Goal: Entertainment & Leisure: Consume media (video, audio)

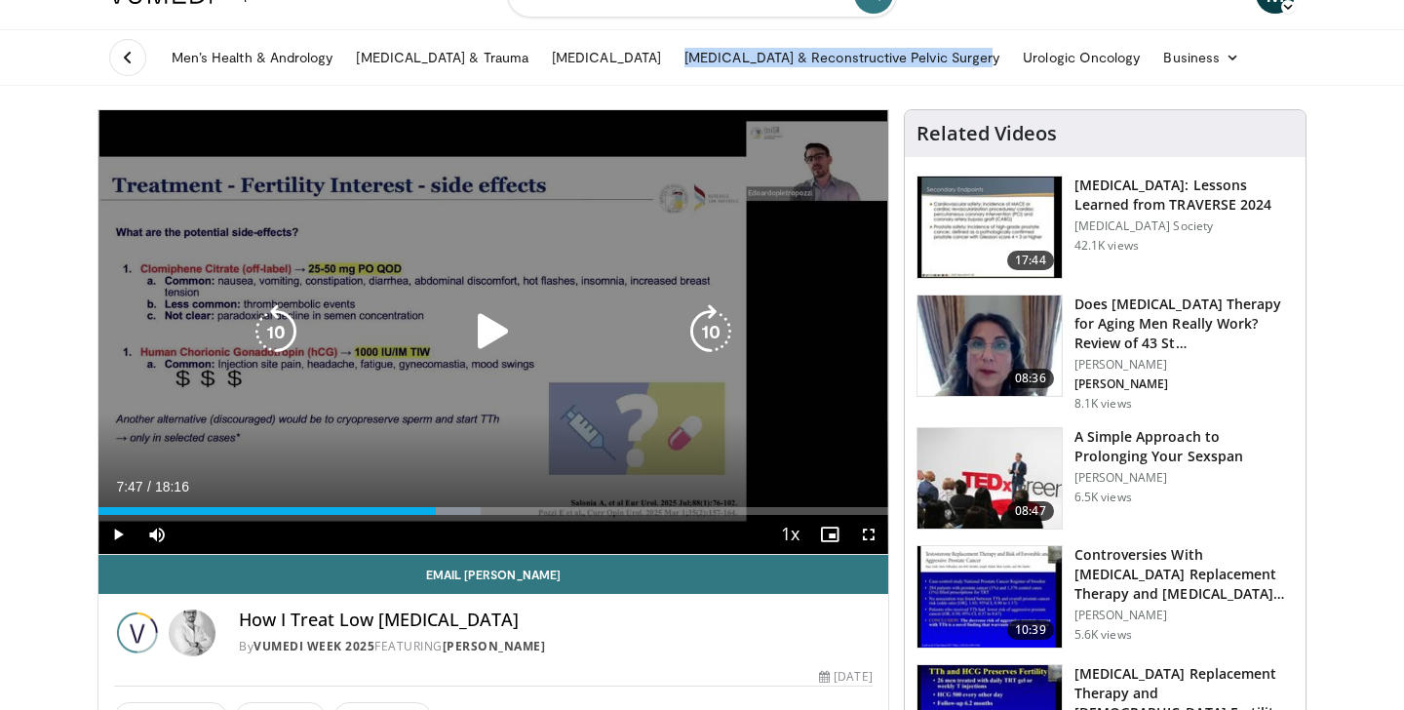
click at [478, 313] on icon "Video Player" at bounding box center [493, 331] width 55 height 55
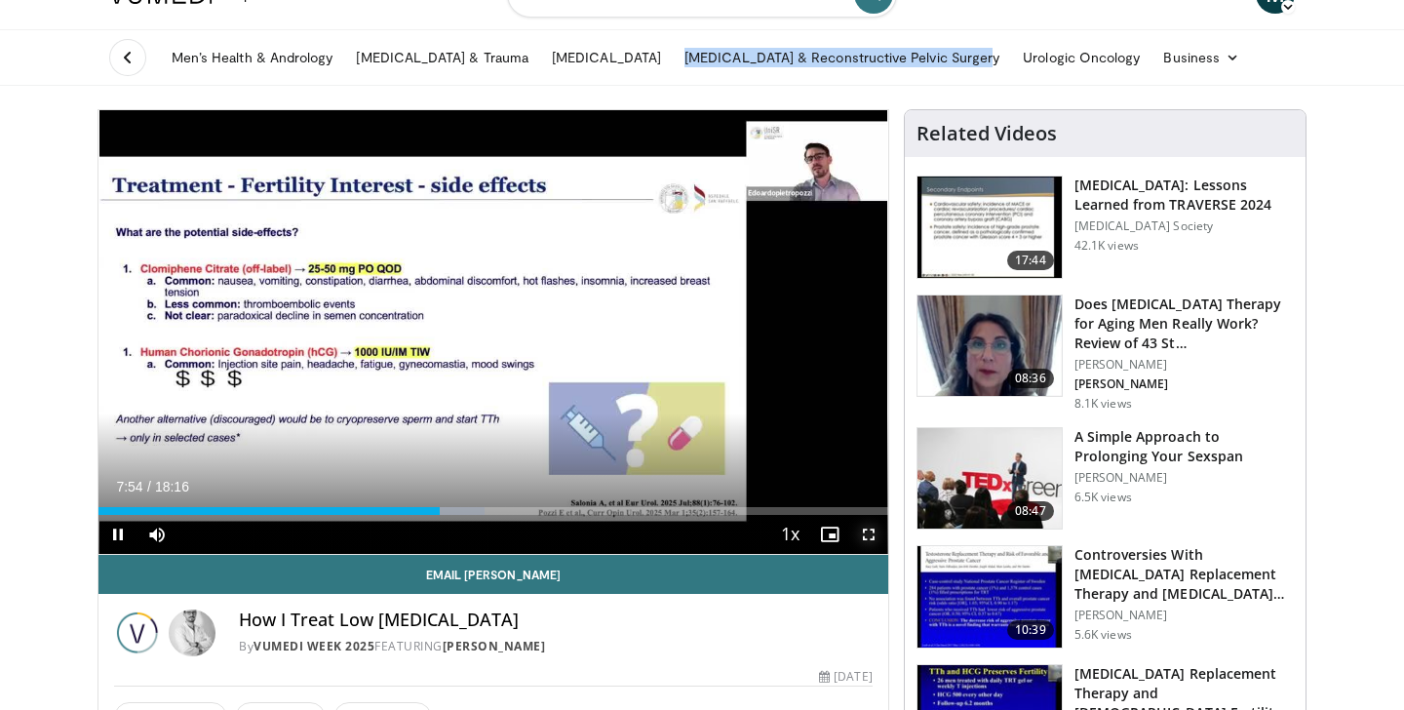
click at [872, 528] on span "Video Player" at bounding box center [868, 534] width 39 height 39
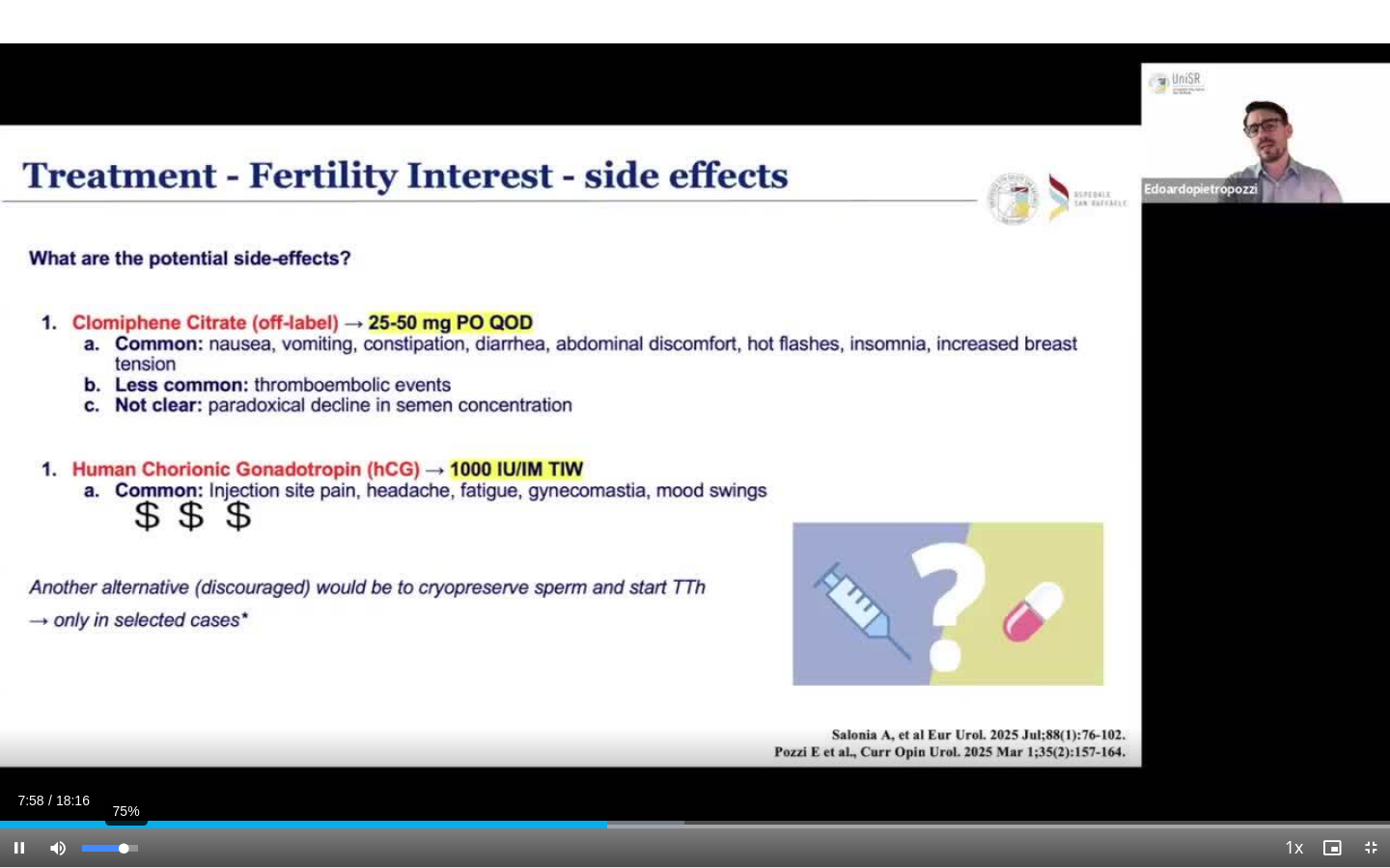
drag, startPoint x: 112, startPoint y: 842, endPoint x: 124, endPoint y: 843, distance: 12.0
click at [124, 702] on div "75%" at bounding box center [110, 847] width 67 height 39
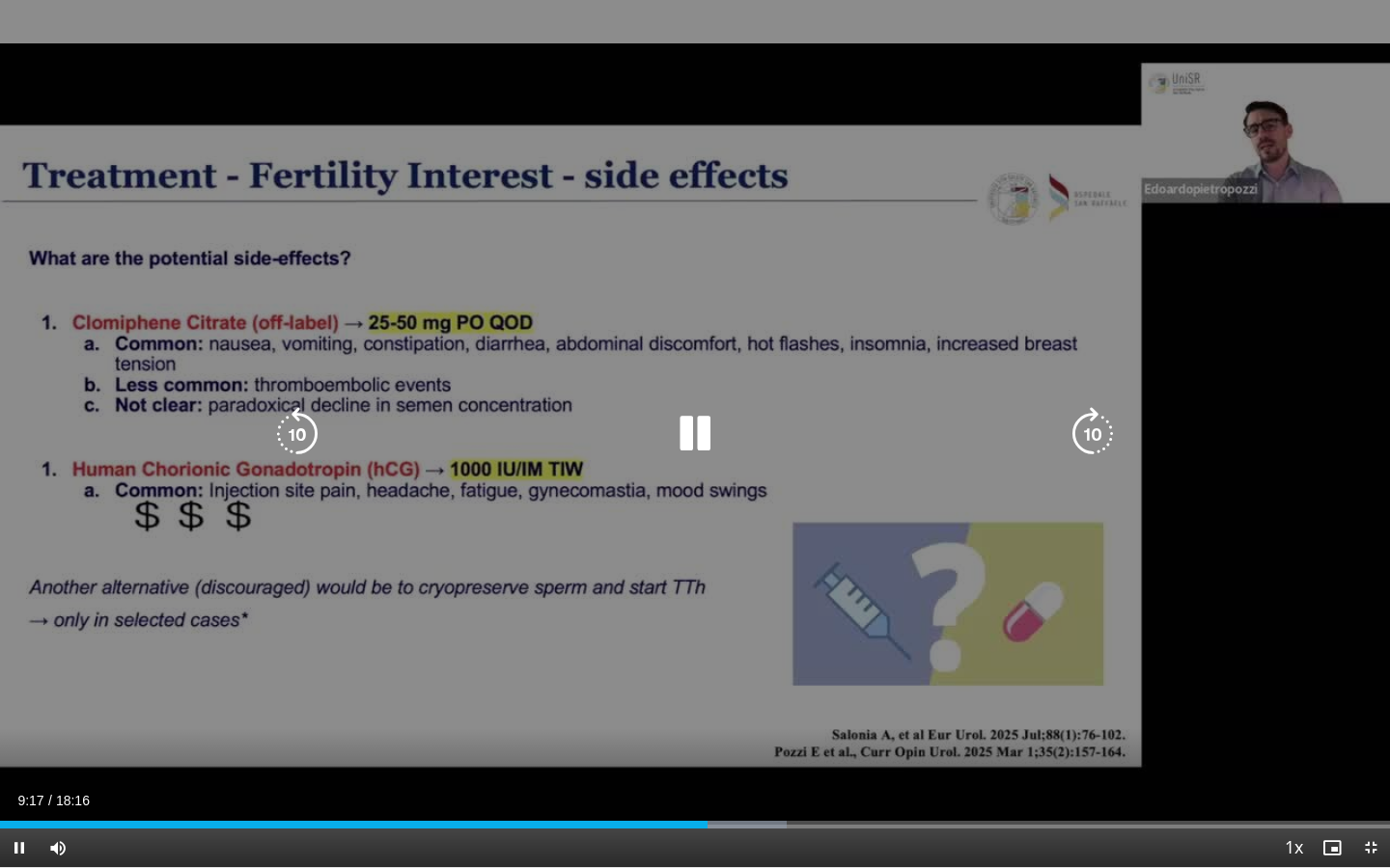
click at [292, 431] on icon "Video Player" at bounding box center [297, 434] width 54 height 54
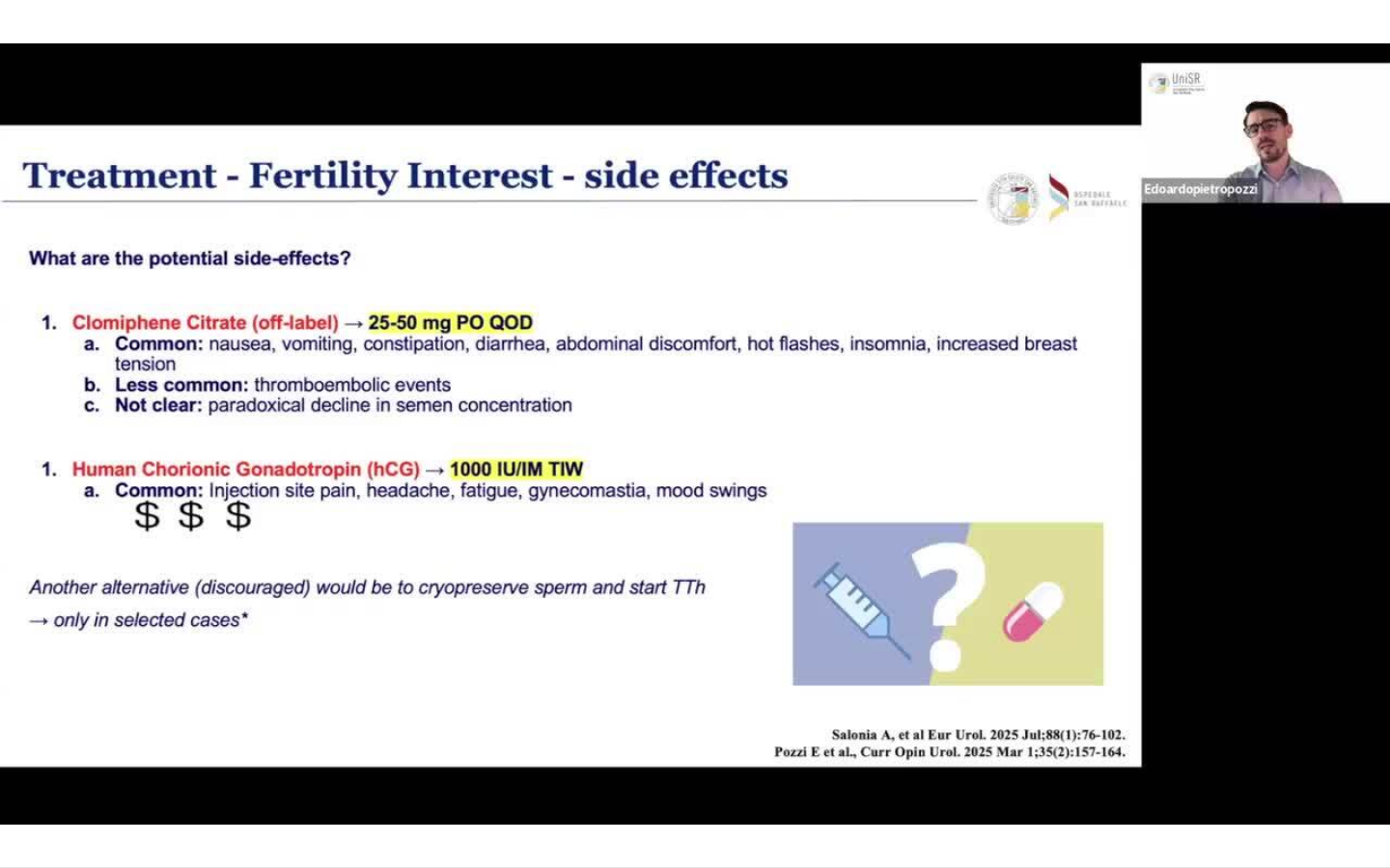
click at [698, 432] on div "10 seconds Tap to unmute" at bounding box center [695, 434] width 1390 height 867
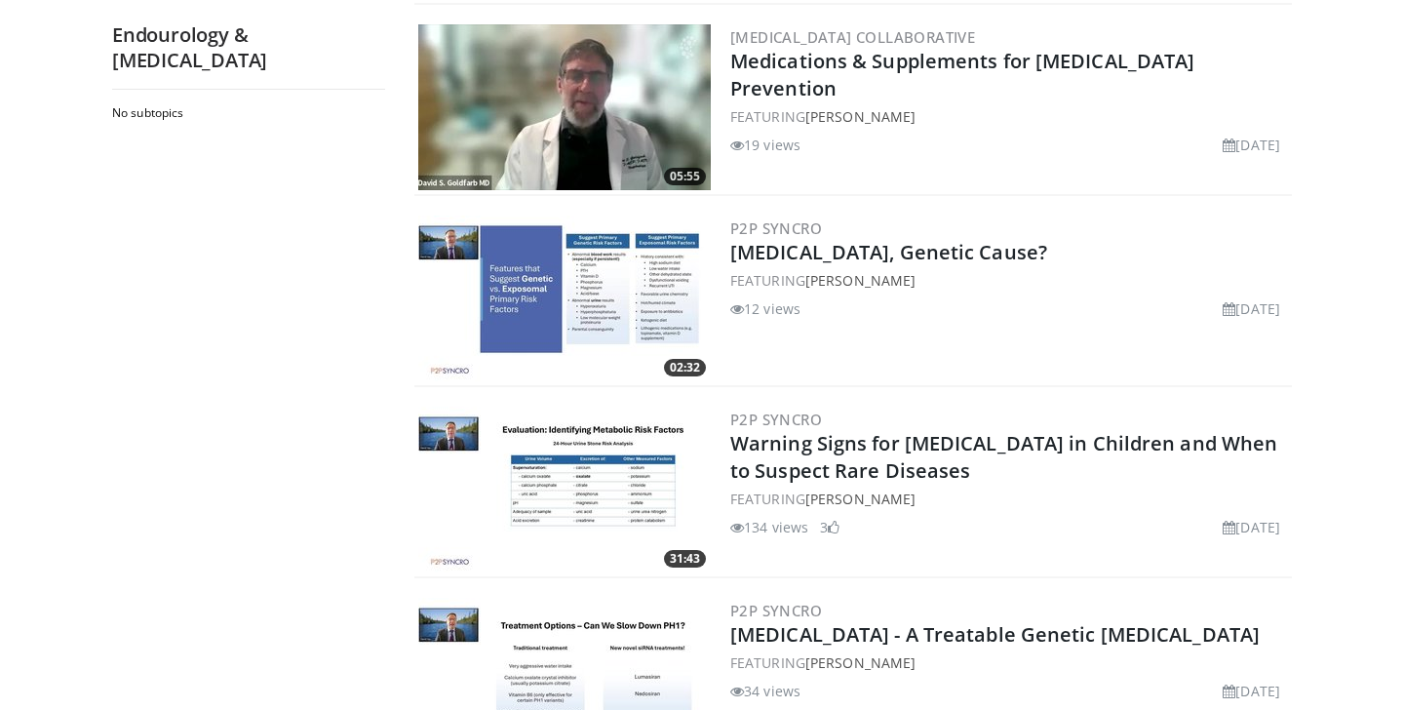
scroll to position [3878, 0]
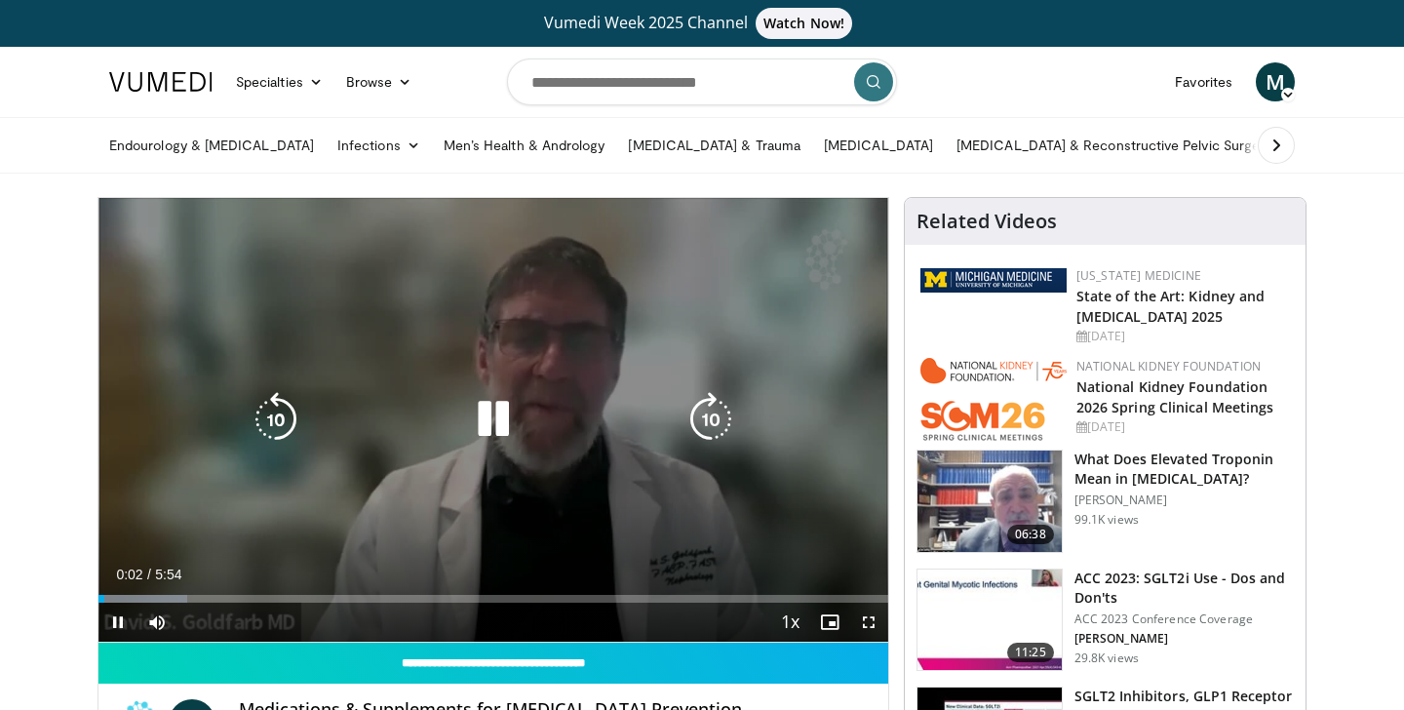
click at [706, 415] on icon "Video Player" at bounding box center [710, 419] width 55 height 55
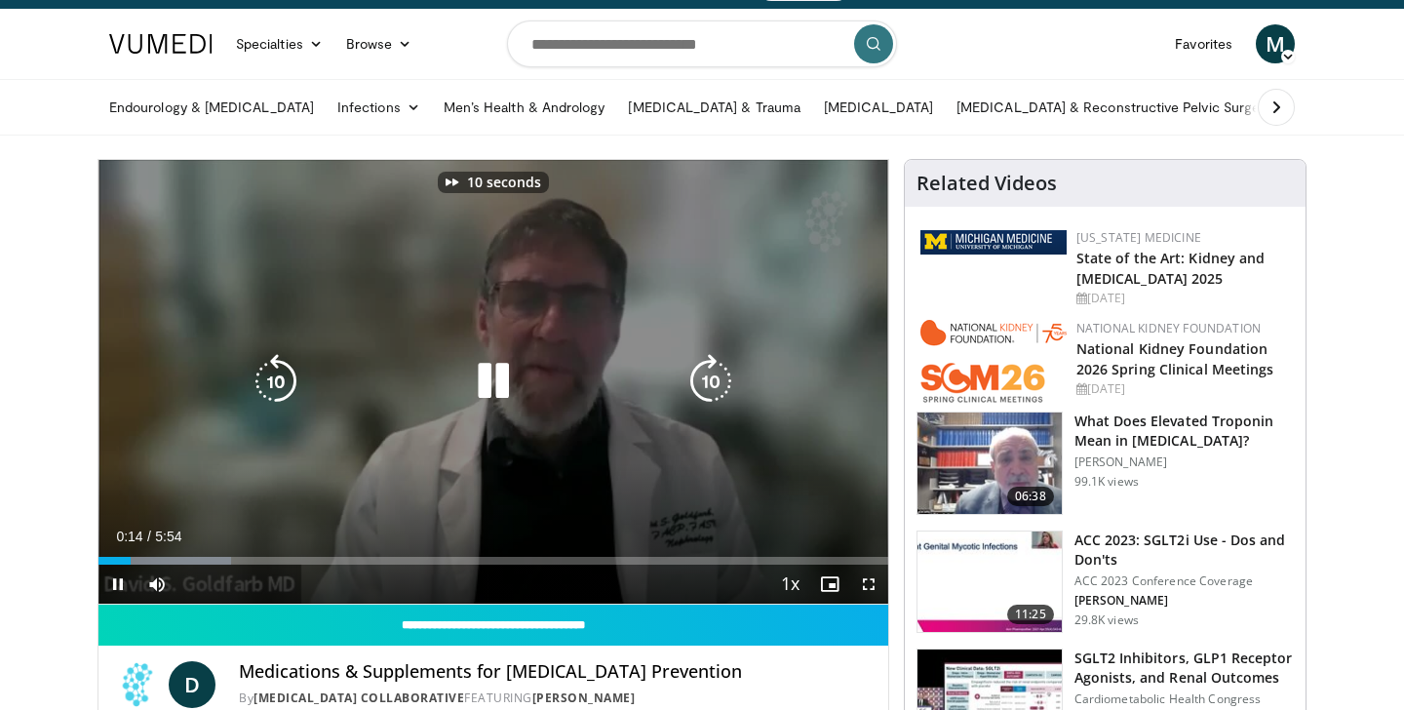
scroll to position [48, 0]
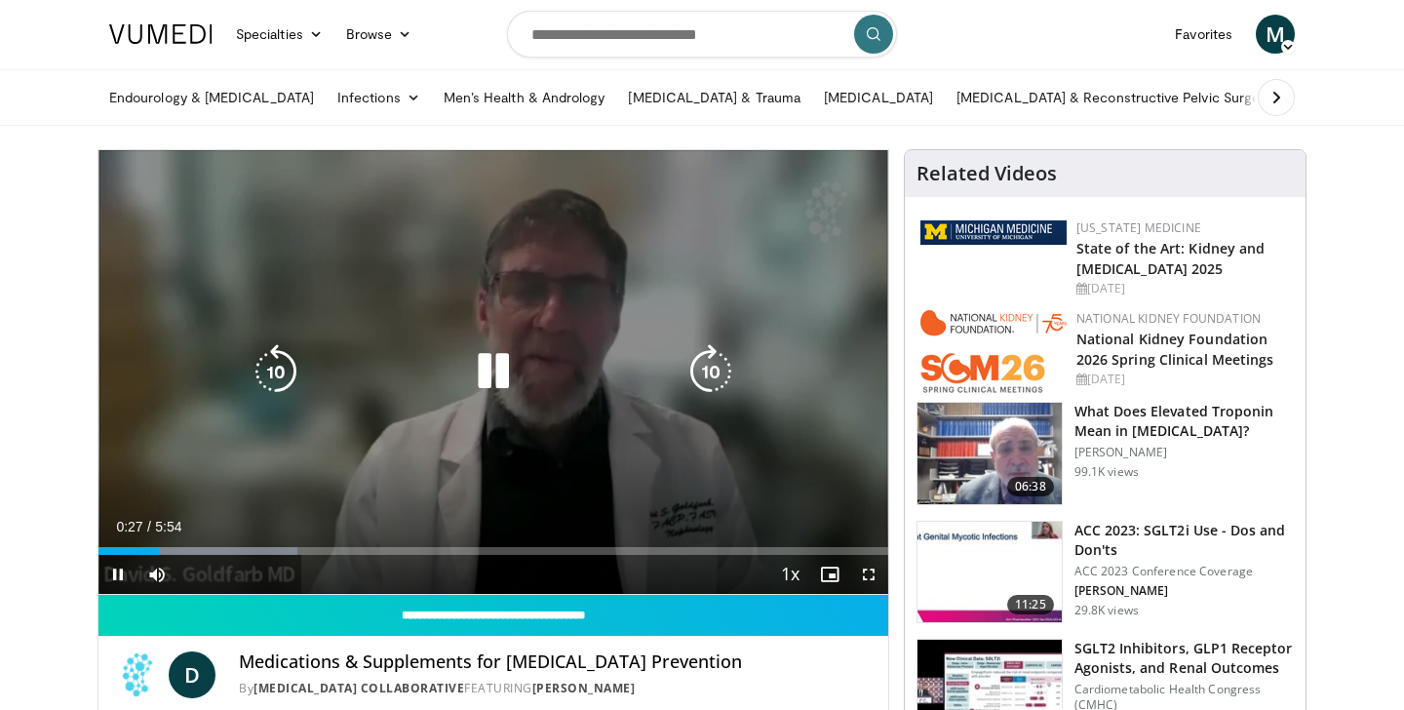
click at [715, 375] on icon "Video Player" at bounding box center [710, 371] width 55 height 55
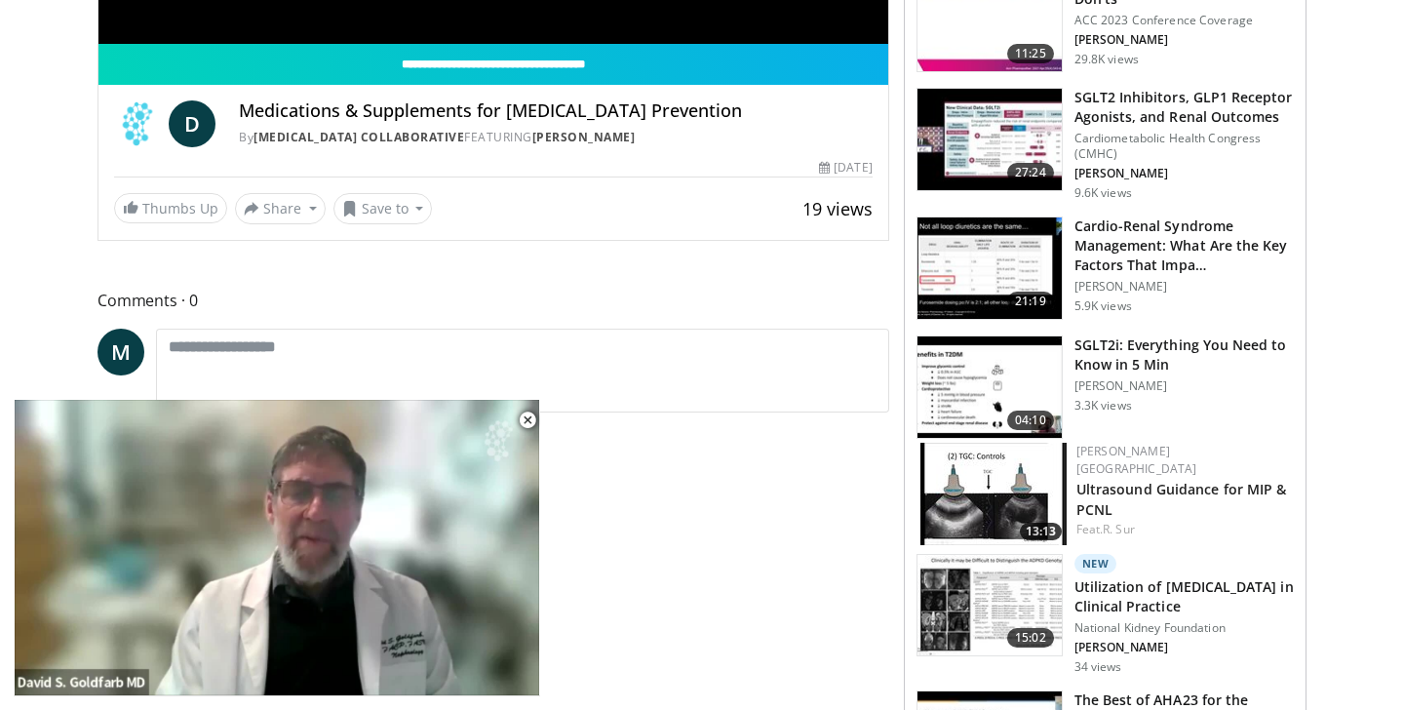
scroll to position [603, 0]
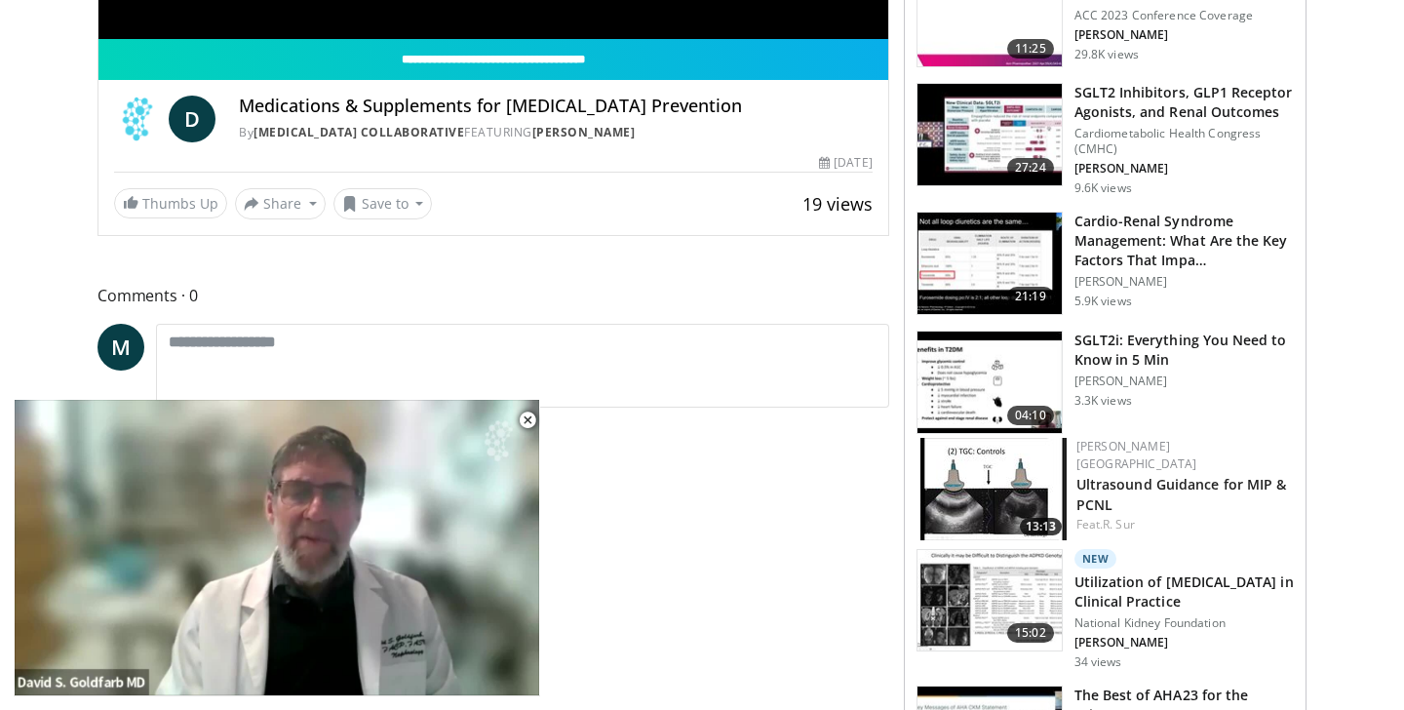
click at [971, 463] on img at bounding box center [993, 489] width 146 height 102
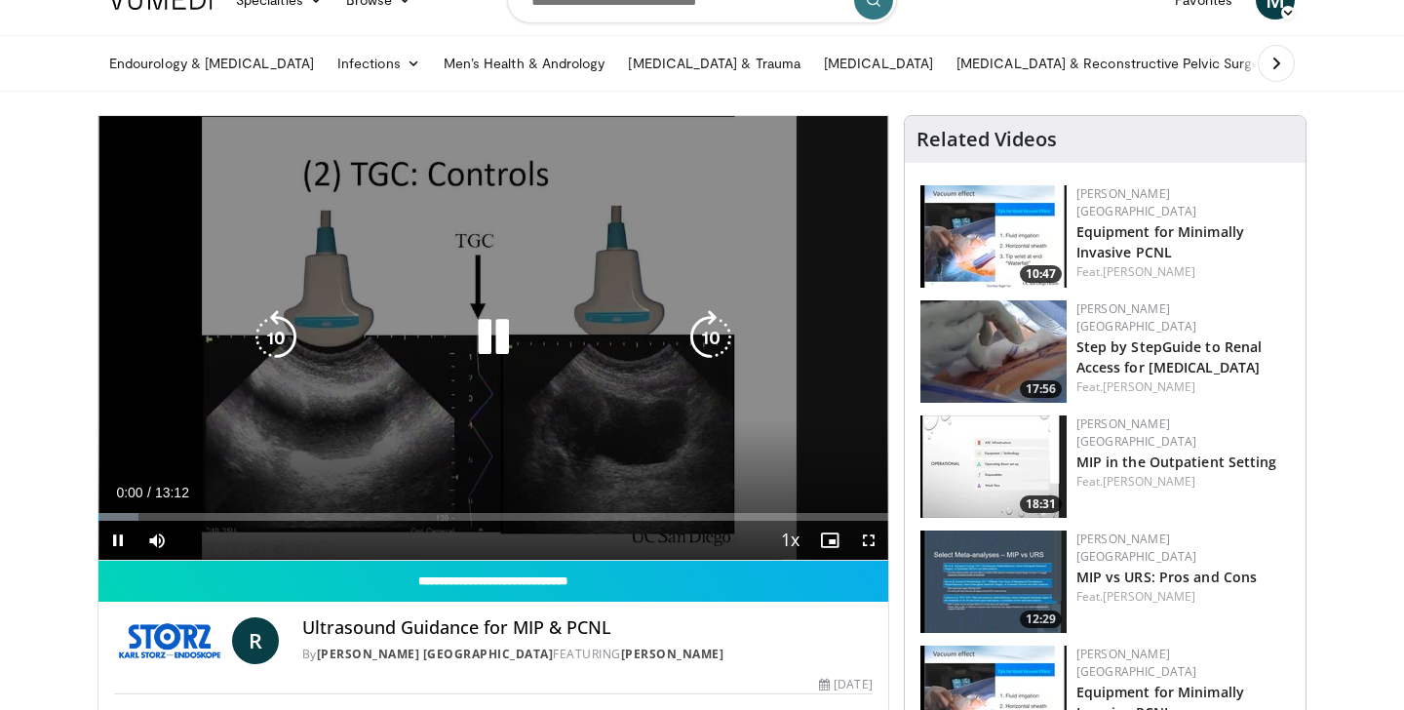
scroll to position [85, 0]
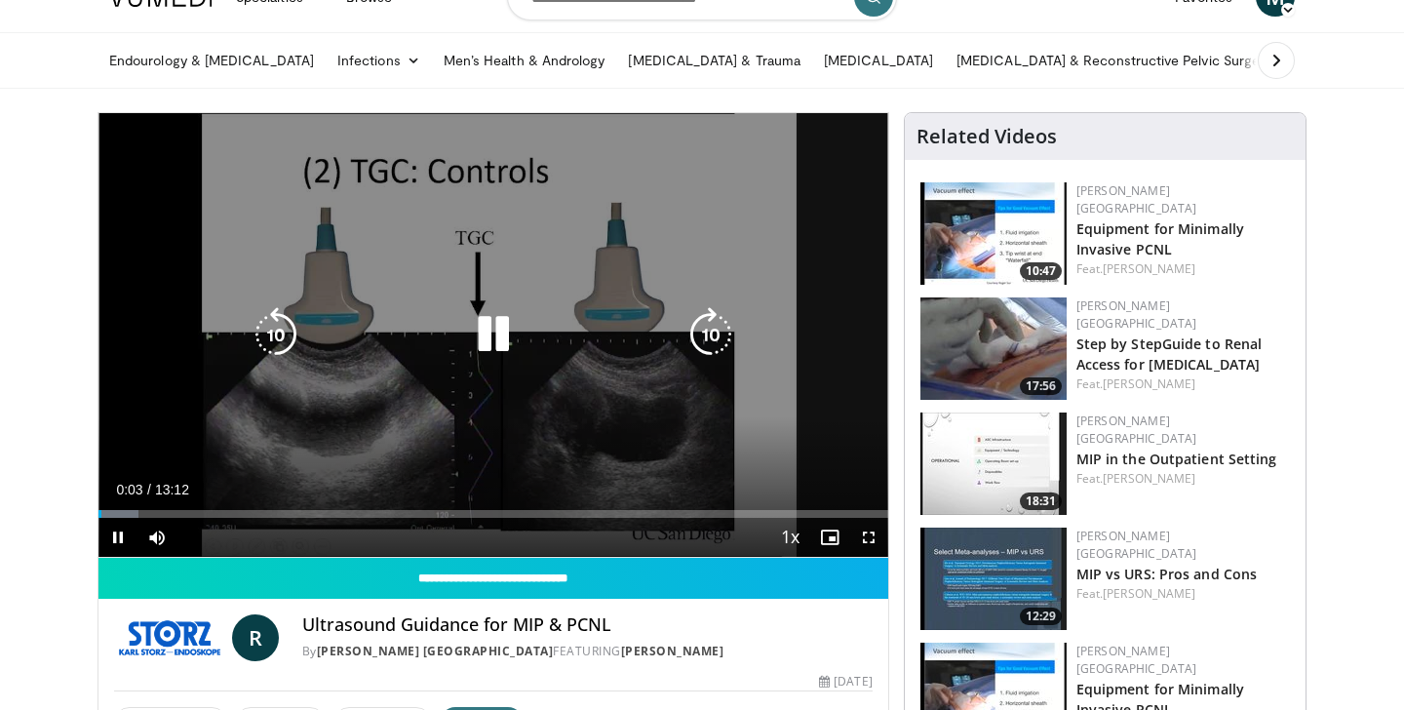
click at [700, 318] on icon "Video Player" at bounding box center [710, 334] width 55 height 55
click at [711, 335] on icon "Video Player" at bounding box center [710, 334] width 55 height 55
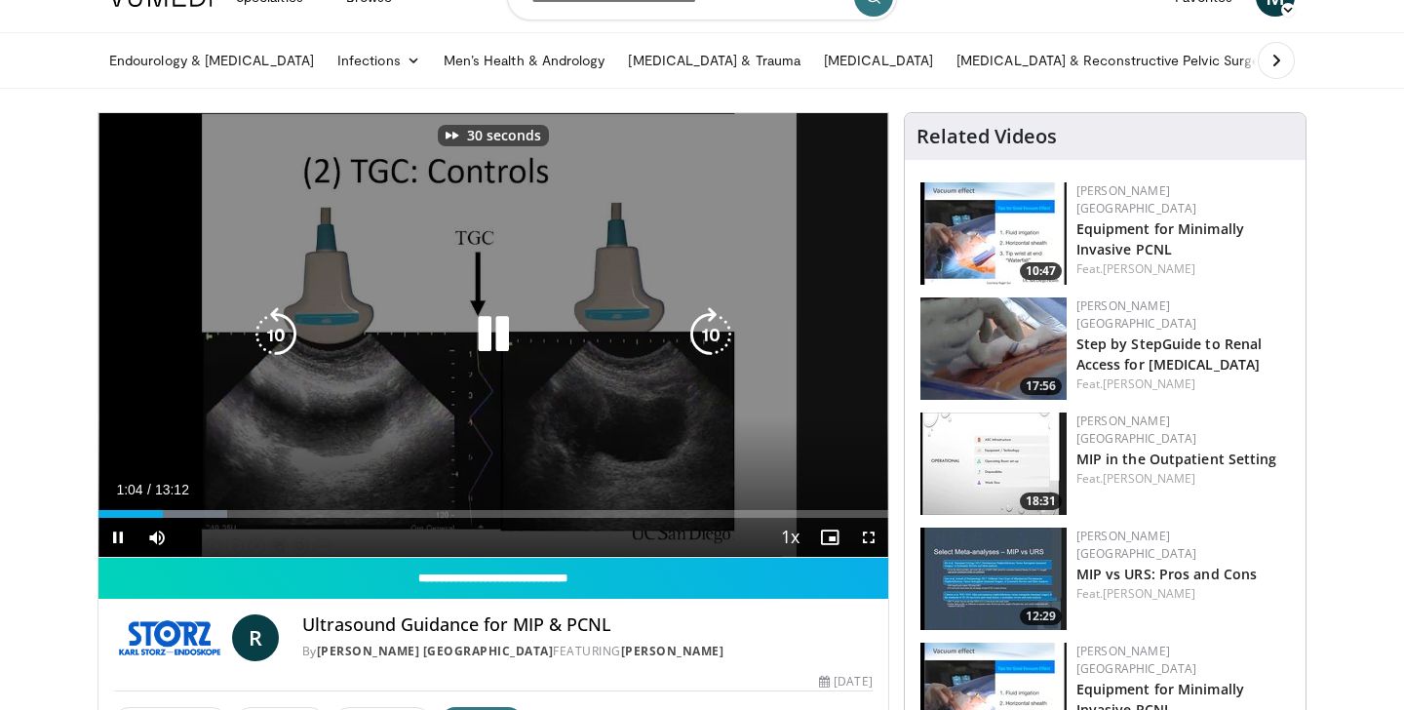
click at [711, 335] on icon "Video Player" at bounding box center [710, 334] width 55 height 55
click at [703, 337] on icon "Video Player" at bounding box center [710, 334] width 55 height 55
click at [708, 339] on icon "Video Player" at bounding box center [710, 334] width 55 height 55
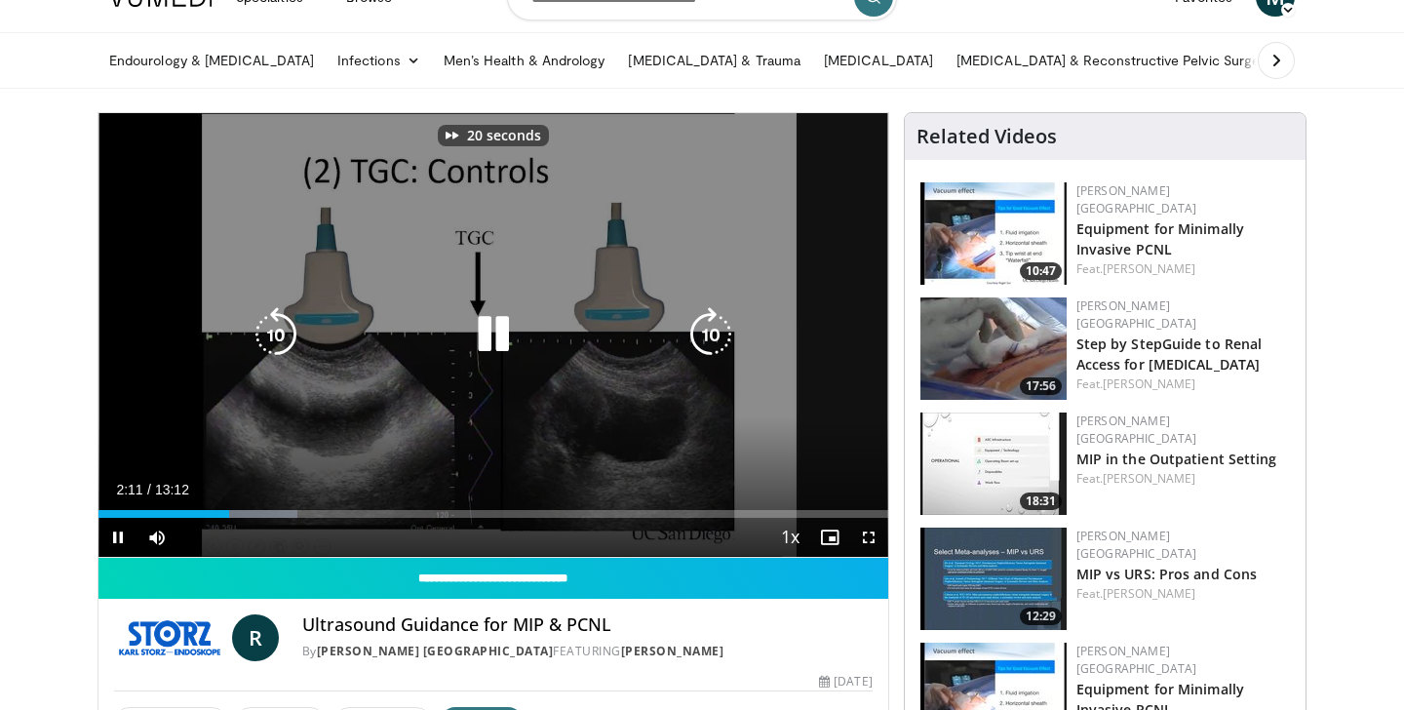
click at [708, 339] on icon "Video Player" at bounding box center [710, 334] width 55 height 55
click at [495, 333] on icon "Video Player" at bounding box center [493, 334] width 55 height 55
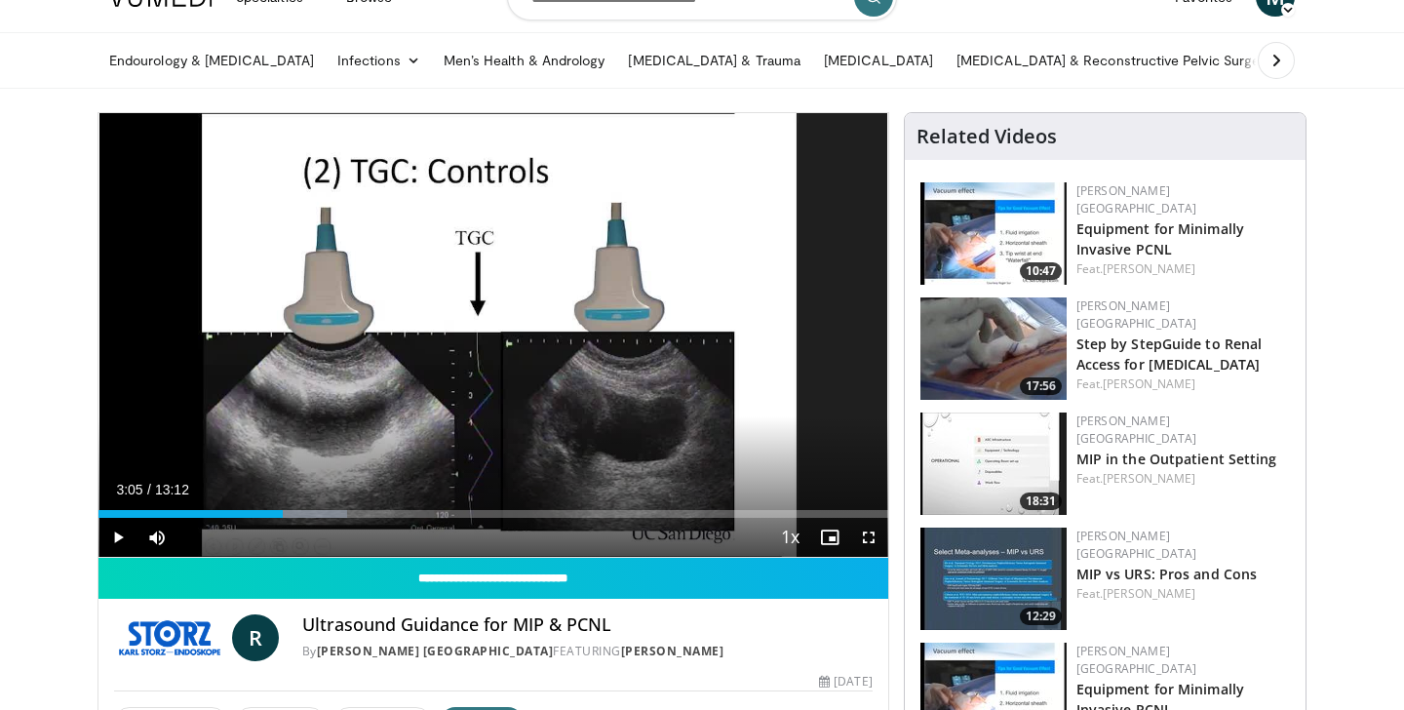
click at [495, 333] on div "30 seconds Tap to unmute" at bounding box center [493, 335] width 790 height 444
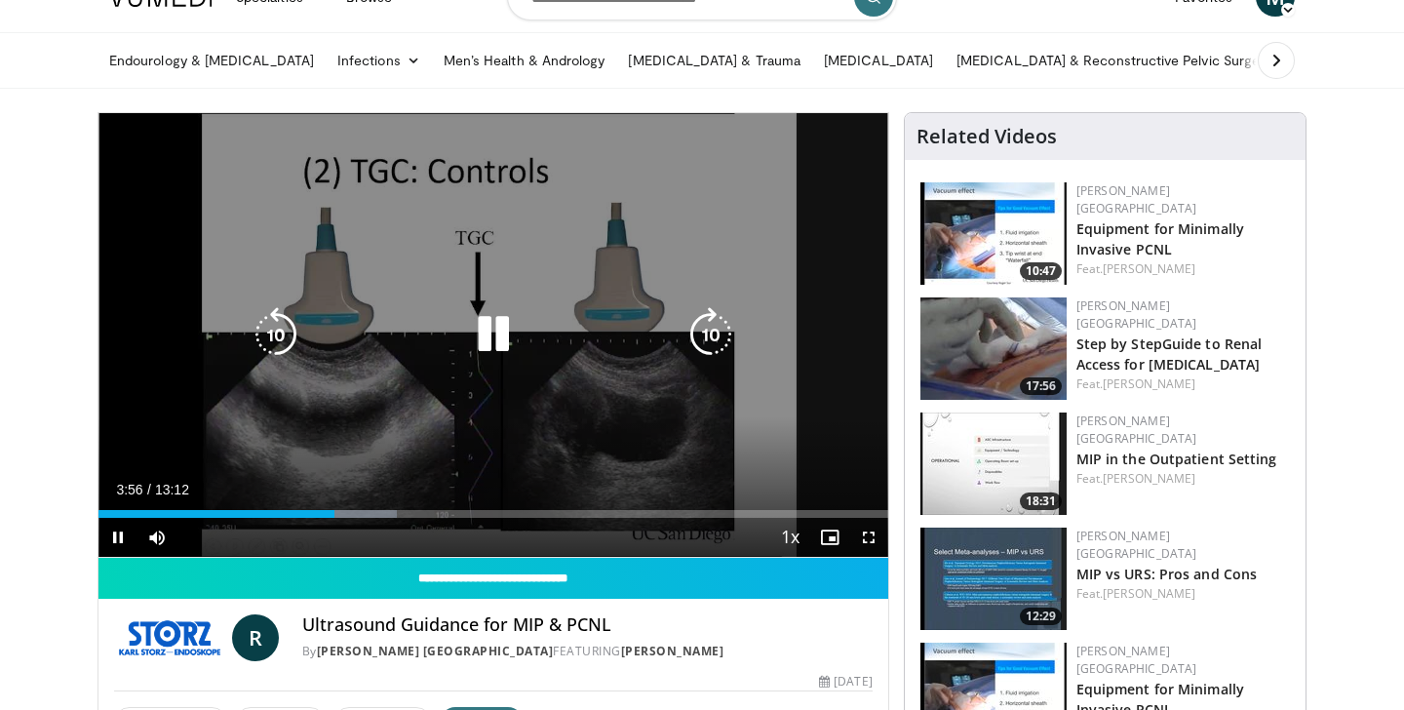
click at [270, 330] on icon "Video Player" at bounding box center [276, 334] width 55 height 55
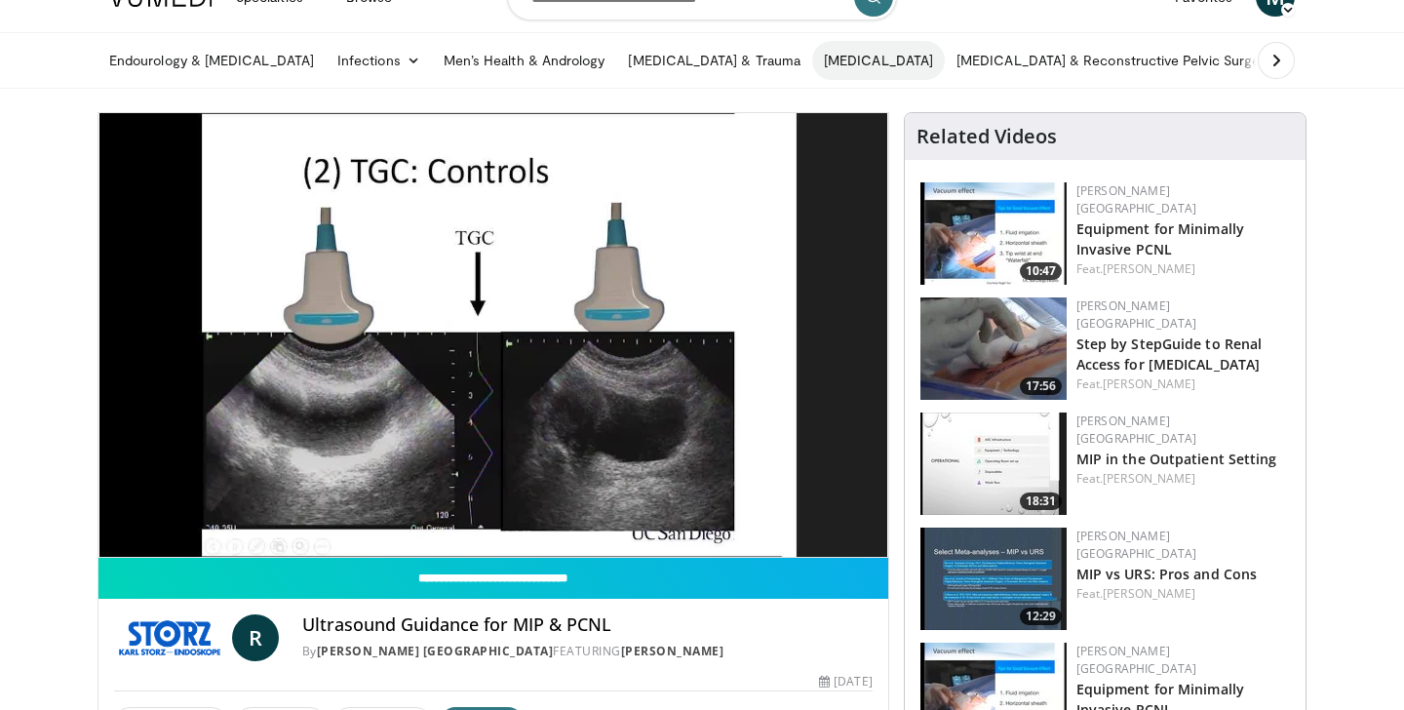
drag, startPoint x: 706, startPoint y: 329, endPoint x: 879, endPoint y: 78, distance: 305.5
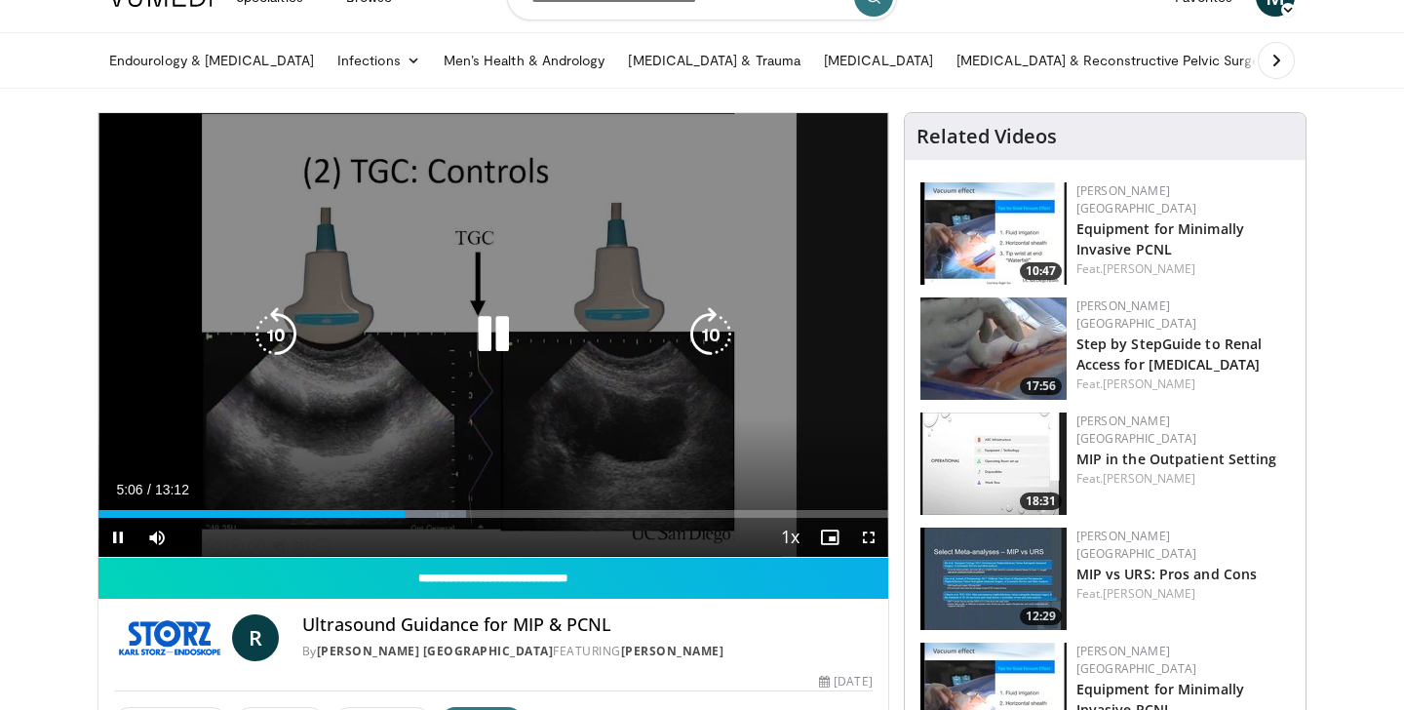
click at [713, 332] on icon "Video Player" at bounding box center [710, 334] width 55 height 55
click at [708, 329] on icon "Video Player" at bounding box center [710, 334] width 55 height 55
click at [704, 331] on icon "Video Player" at bounding box center [710, 334] width 55 height 55
click at [703, 336] on icon "Video Player" at bounding box center [710, 334] width 55 height 55
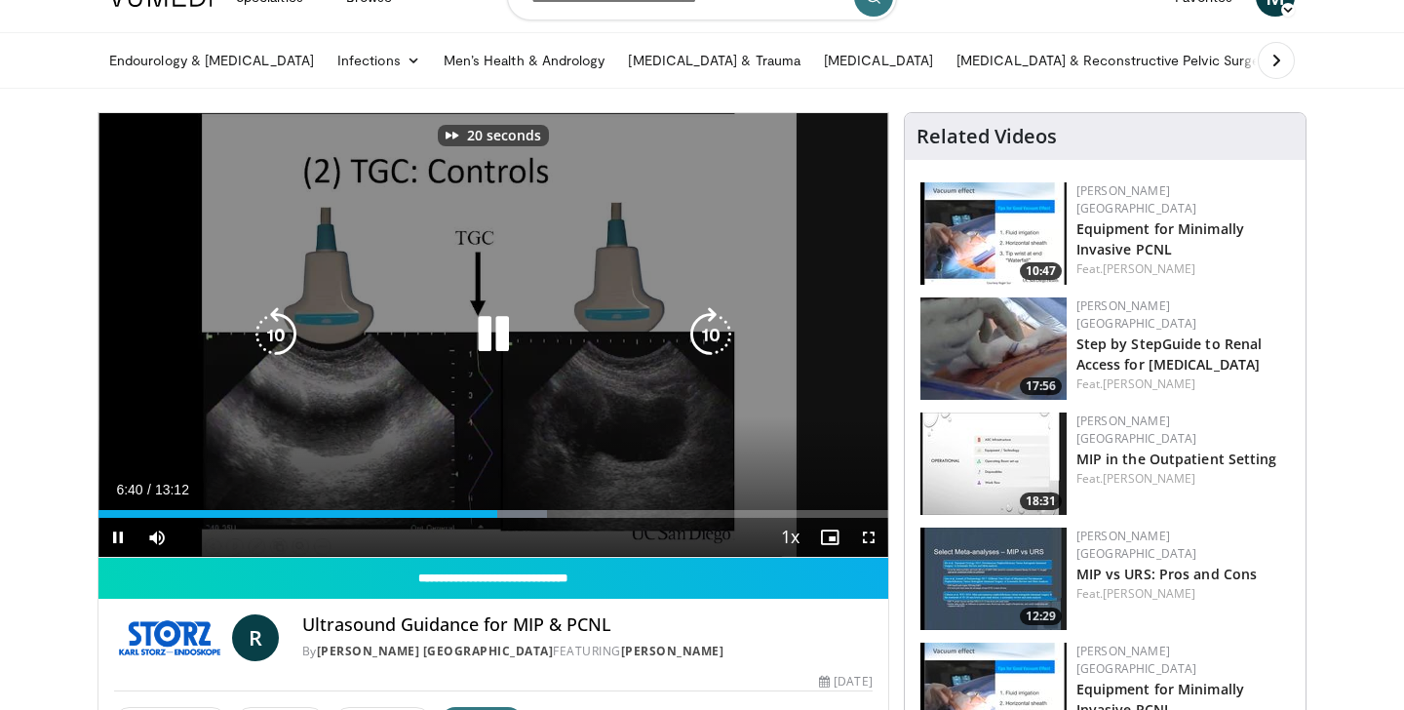
click at [703, 336] on icon "Video Player" at bounding box center [710, 334] width 55 height 55
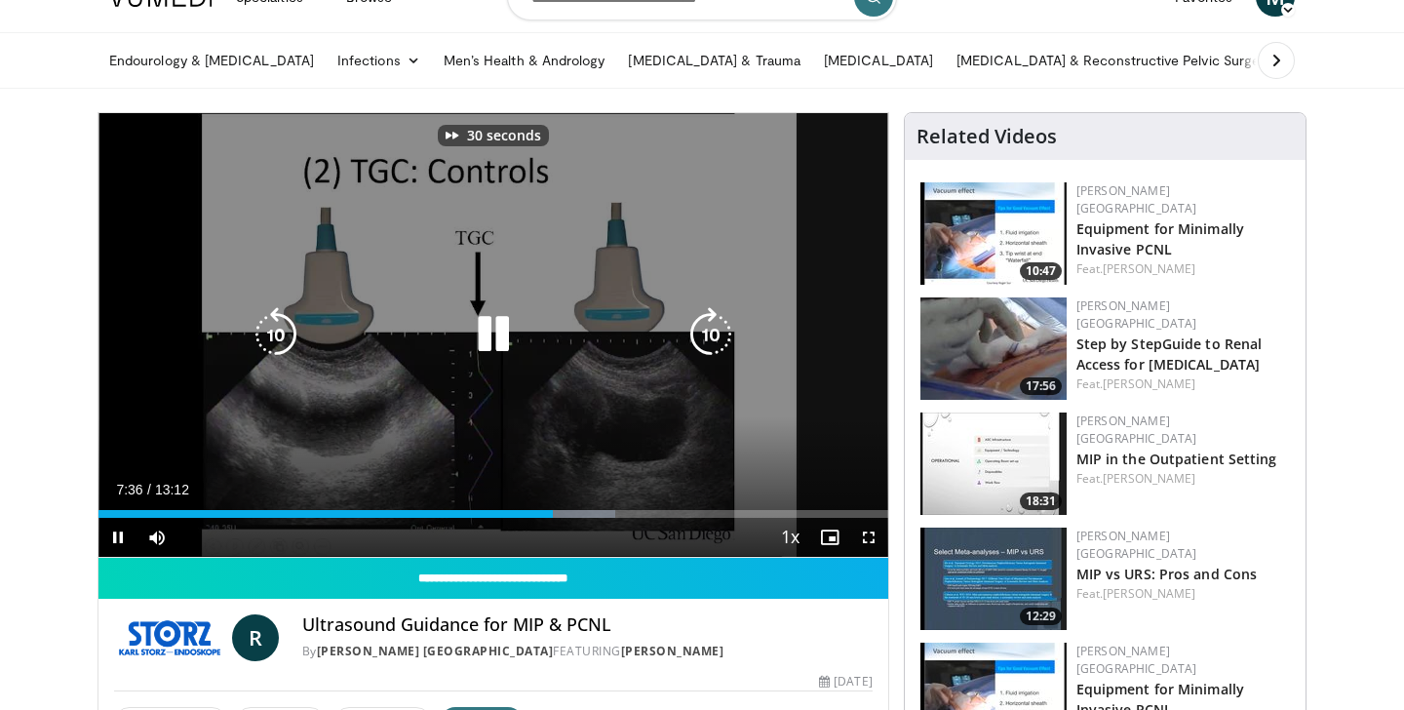
click at [296, 315] on icon "Video Player" at bounding box center [276, 334] width 55 height 55
click at [703, 333] on icon "Video Player" at bounding box center [710, 334] width 55 height 55
click at [706, 336] on icon "Video Player" at bounding box center [710, 334] width 55 height 55
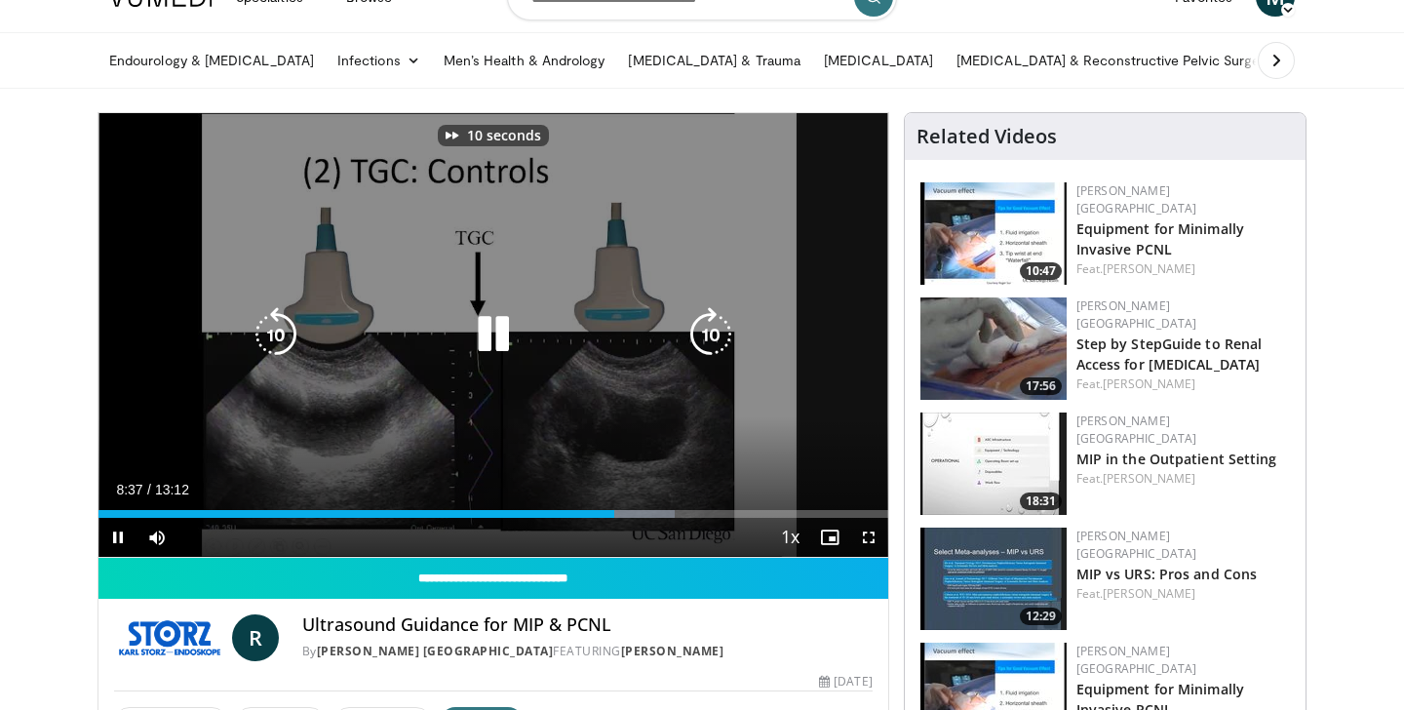
click at [706, 336] on icon "Video Player" at bounding box center [710, 334] width 55 height 55
click at [599, 332] on div "Video Player" at bounding box center [493, 334] width 474 height 39
click at [486, 327] on icon "Video Player" at bounding box center [493, 334] width 55 height 55
click at [448, 327] on div "Video Player" at bounding box center [493, 334] width 474 height 39
click at [480, 337] on icon "Video Player" at bounding box center [493, 334] width 55 height 55
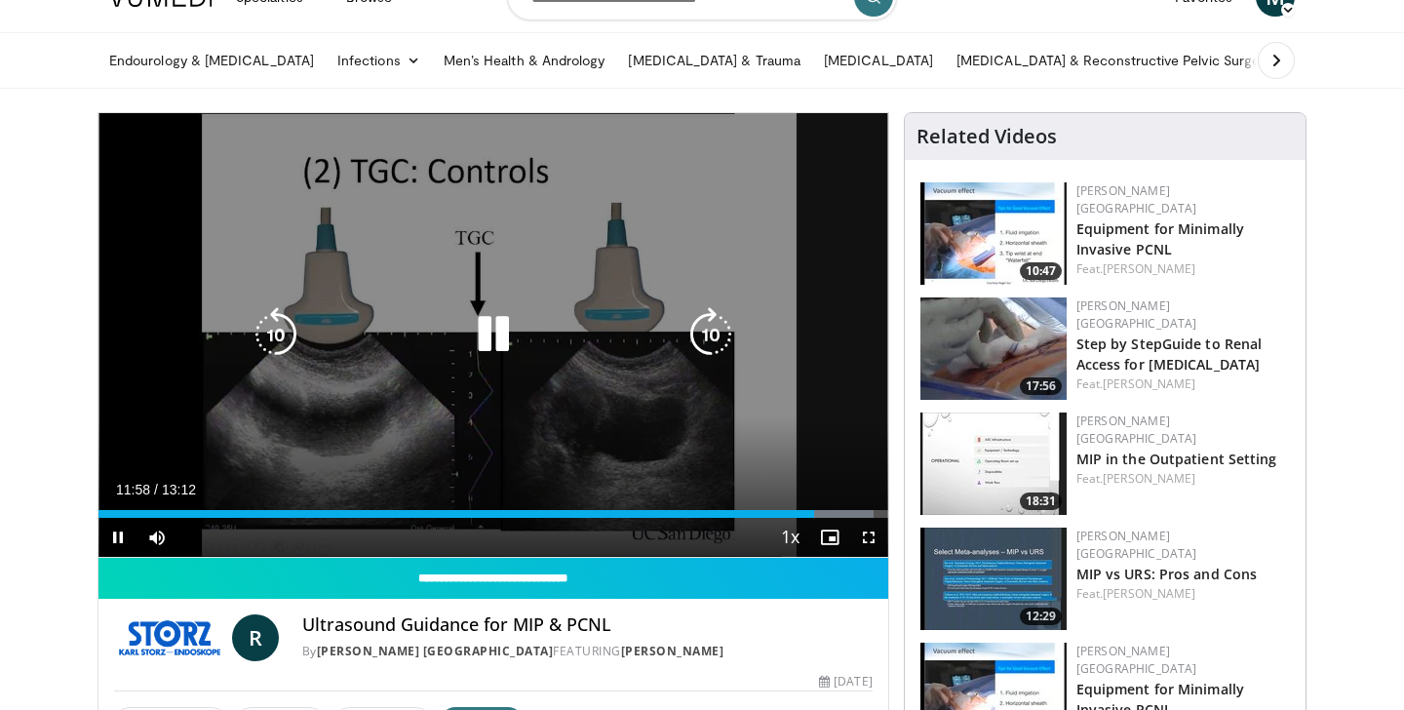
click at [505, 332] on icon "Video Player" at bounding box center [493, 334] width 55 height 55
